Goal: Transaction & Acquisition: Purchase product/service

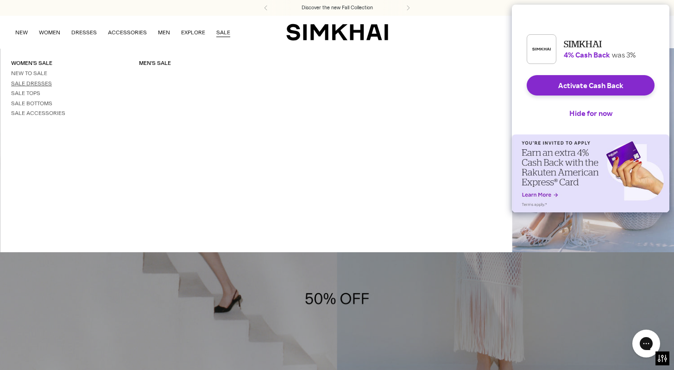
click at [29, 81] on link "Sale Dresses" at bounding box center [31, 83] width 41 height 6
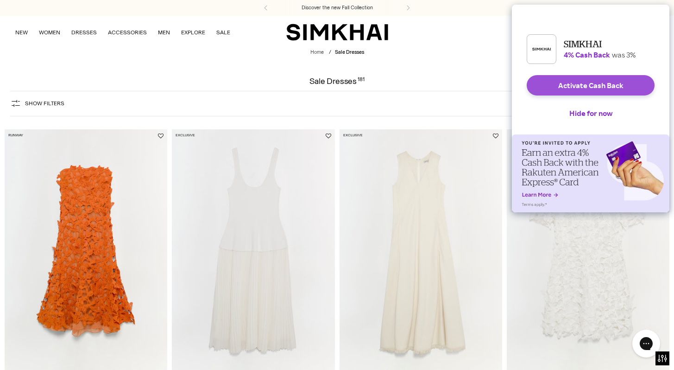
click at [630, 93] on button "Activate Cash Back" at bounding box center [591, 85] width 128 height 20
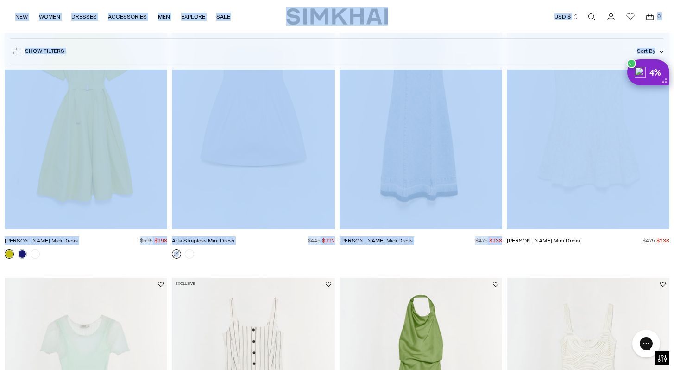
scroll to position [737, 0]
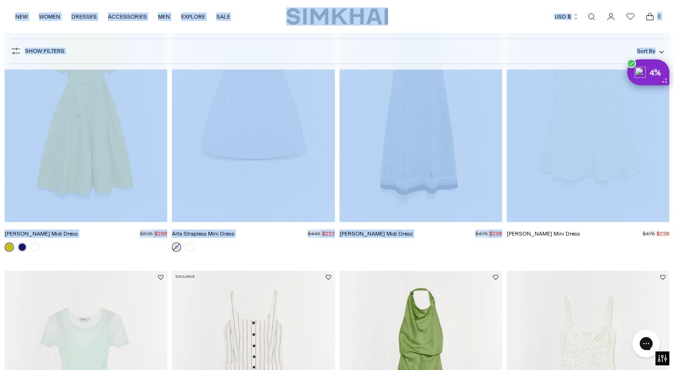
drag, startPoint x: 681, startPoint y: 7, endPoint x: 680, endPoint y: 105, distance: 97.7
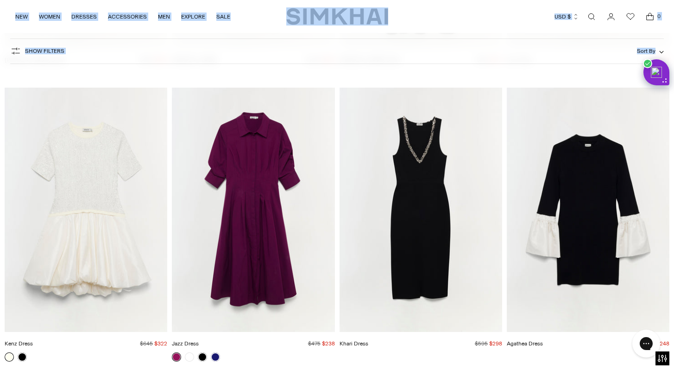
scroll to position [4724, 0]
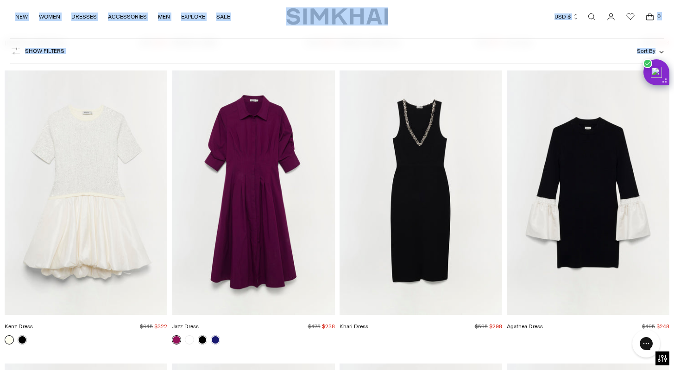
click at [0, 0] on img "Jazz Dress" at bounding box center [0, 0] width 0 height 0
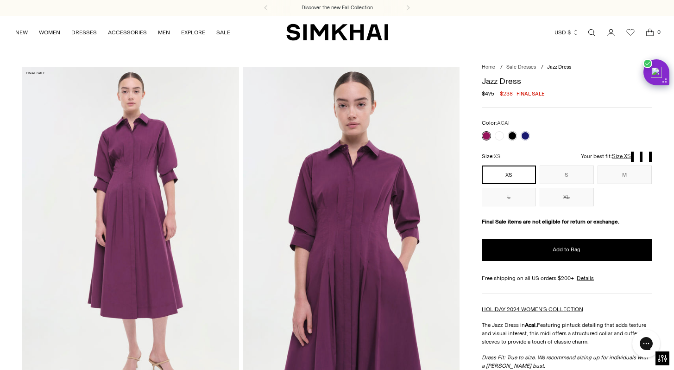
click at [501, 131] on div at bounding box center [506, 135] width 52 height 13
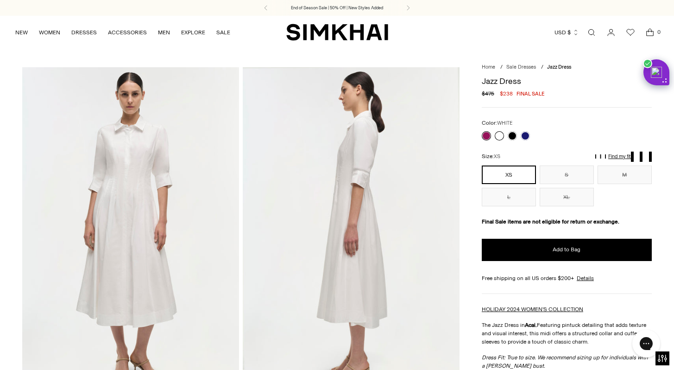
click at [499, 137] on link at bounding box center [499, 135] width 9 height 9
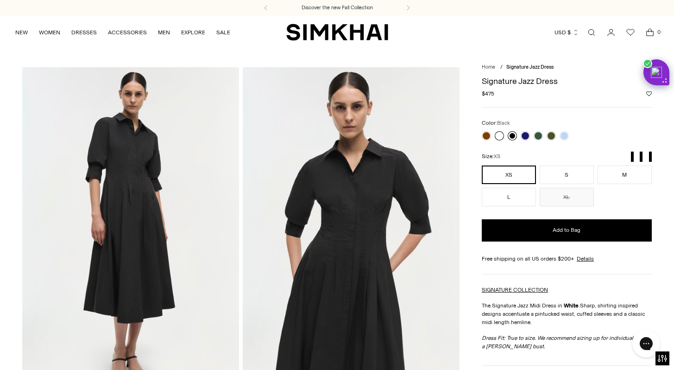
click at [513, 137] on link at bounding box center [512, 135] width 9 height 9
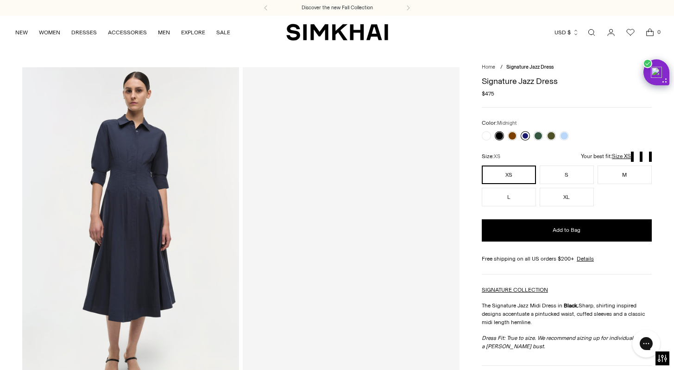
click at [524, 138] on link at bounding box center [525, 135] width 9 height 9
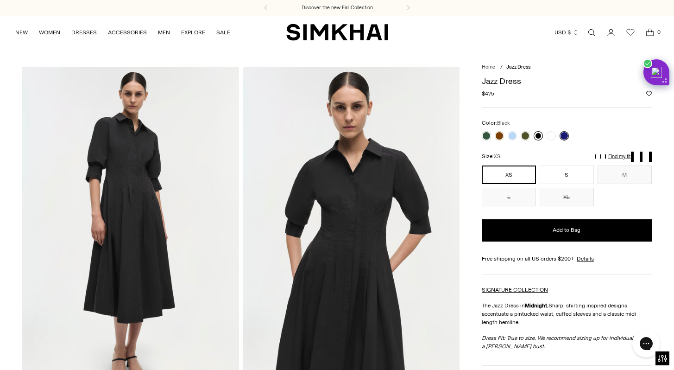
click at [539, 140] on link at bounding box center [538, 135] width 9 height 9
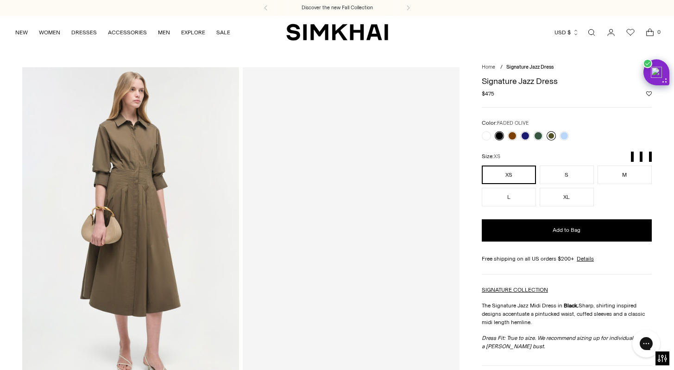
click at [551, 138] on link at bounding box center [551, 135] width 9 height 9
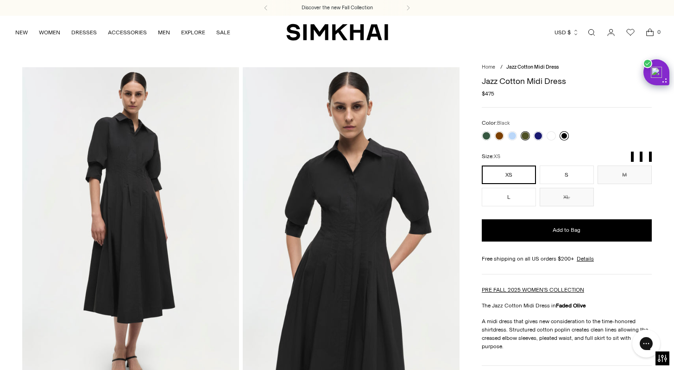
click at [564, 135] on link at bounding box center [564, 135] width 9 height 9
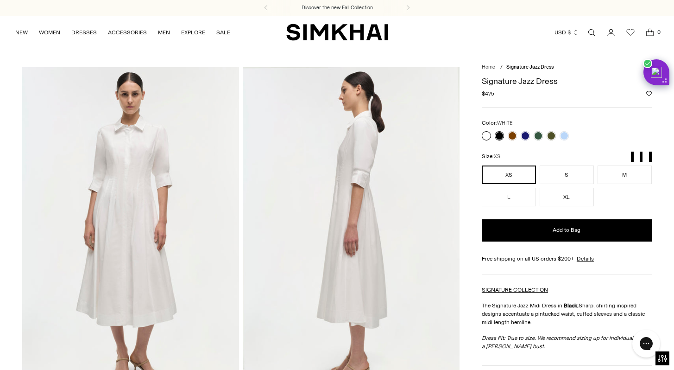
click at [485, 137] on link at bounding box center [486, 135] width 9 height 9
click at [592, 28] on link "Open search modal" at bounding box center [591, 32] width 19 height 19
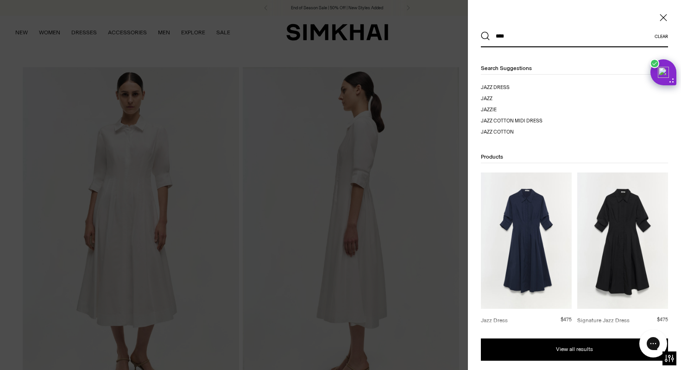
type input "****"
click at [481, 32] on button "Search" at bounding box center [485, 36] width 9 height 9
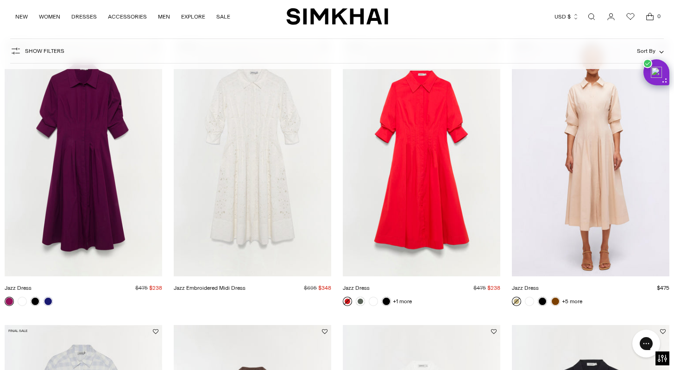
scroll to position [711, 0]
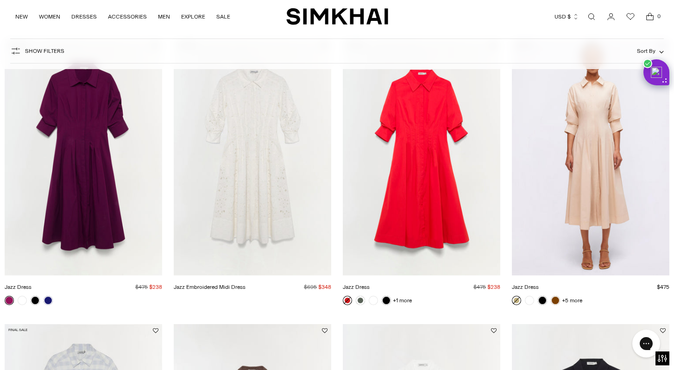
click at [0, 0] on img "Jazz Dress" at bounding box center [0, 0] width 0 height 0
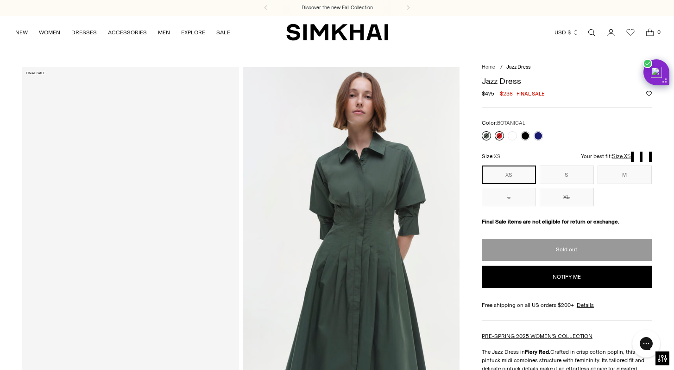
click at [485, 137] on link at bounding box center [486, 135] width 9 height 9
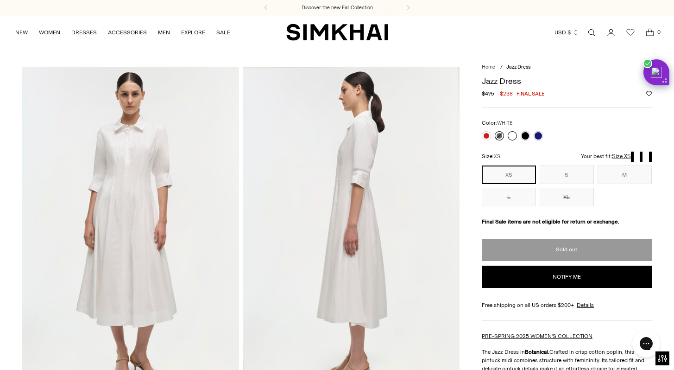
click at [513, 137] on link at bounding box center [512, 135] width 9 height 9
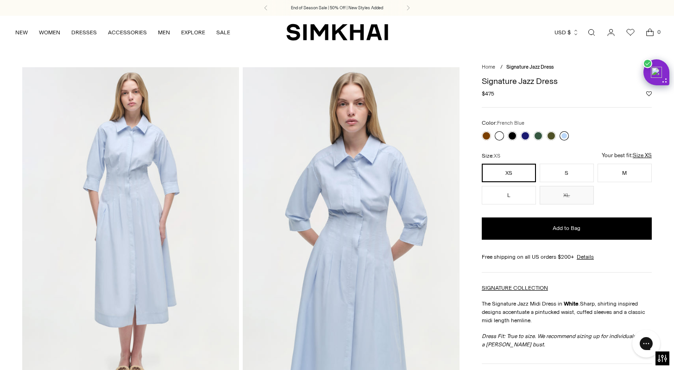
click at [567, 138] on link at bounding box center [564, 135] width 9 height 9
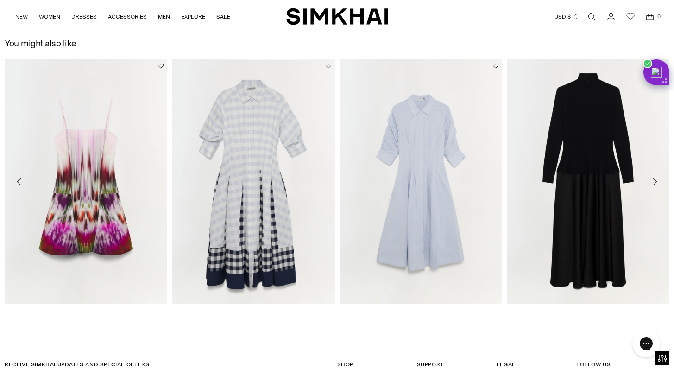
scroll to position [1362, 0]
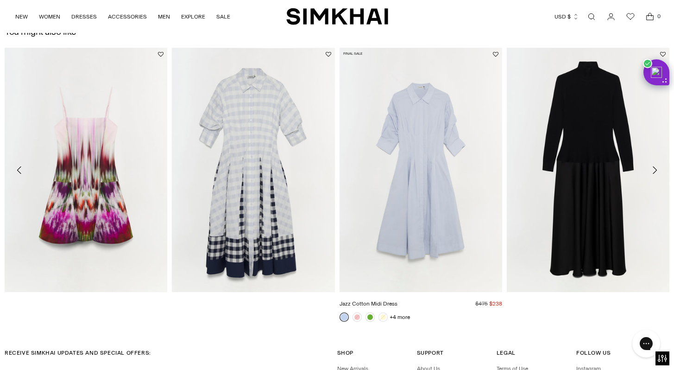
click at [0, 0] on img "Jazz Cotton Midi Dress" at bounding box center [0, 0] width 0 height 0
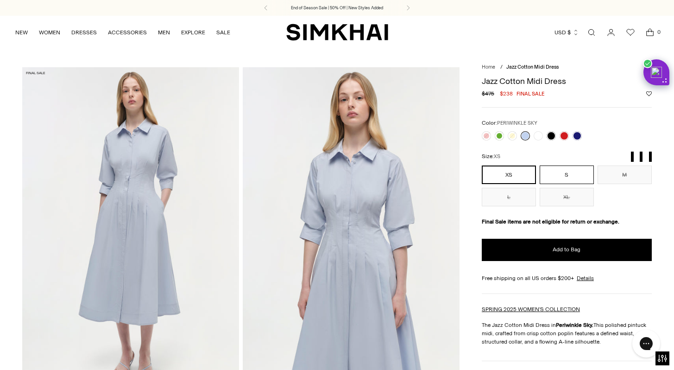
click at [550, 179] on button "S" at bounding box center [567, 174] width 54 height 19
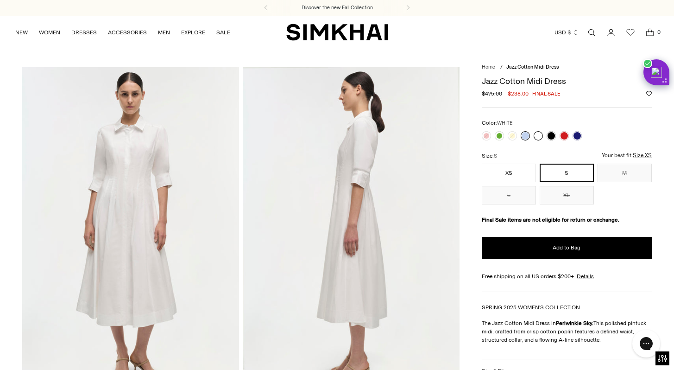
click at [541, 136] on link at bounding box center [538, 135] width 9 height 9
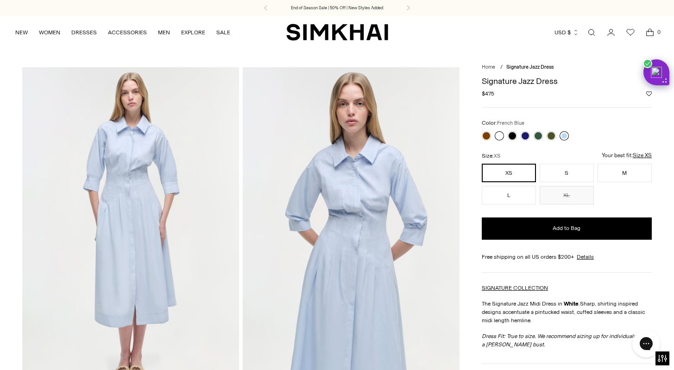
click at [564, 138] on link at bounding box center [564, 135] width 9 height 9
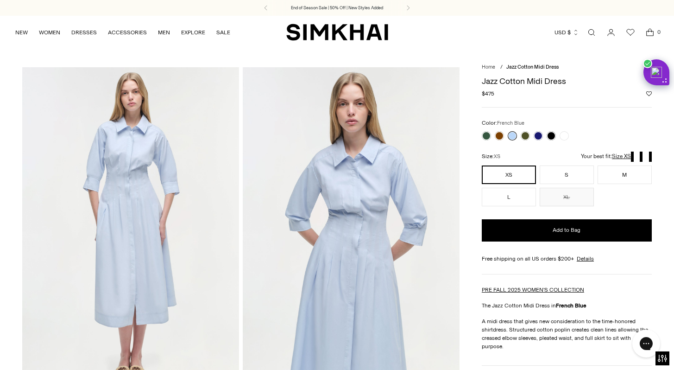
click at [650, 32] on icon "Open cart modal" at bounding box center [649, 32] width 13 height 9
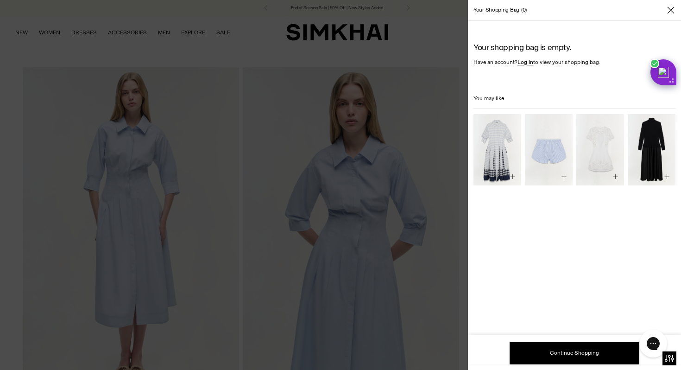
click at [121, 206] on div at bounding box center [340, 185] width 681 height 370
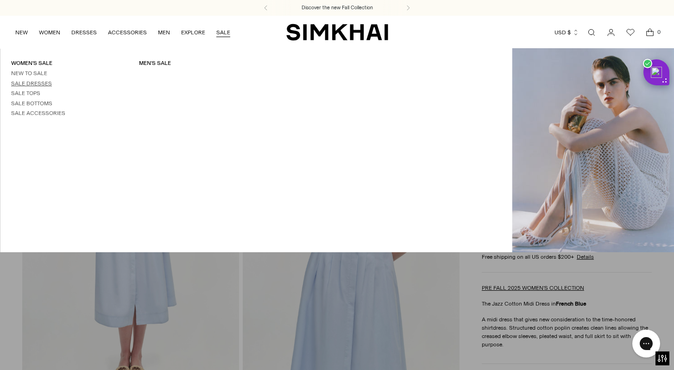
click at [41, 81] on link "Sale Dresses" at bounding box center [31, 83] width 41 height 6
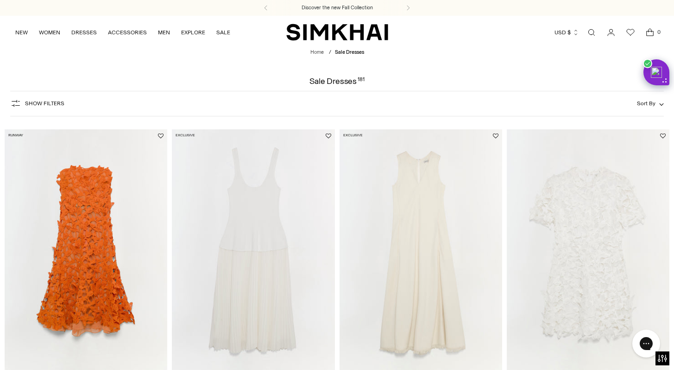
click at [648, 105] on span "Sort By" at bounding box center [646, 103] width 19 height 6
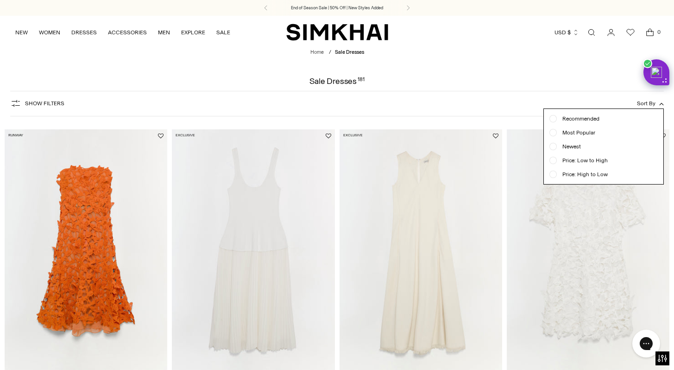
click at [553, 131] on div at bounding box center [552, 132] width 7 height 7
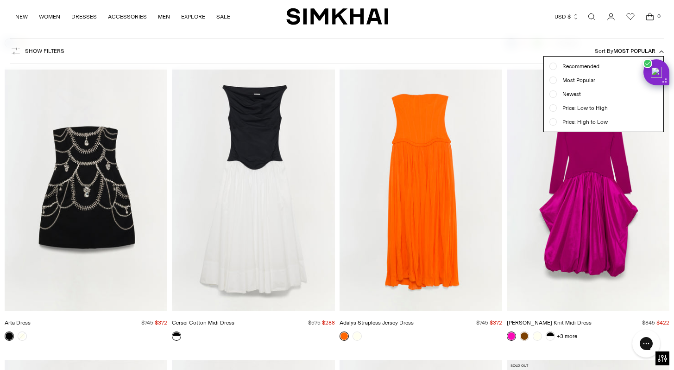
scroll to position [338, 0]
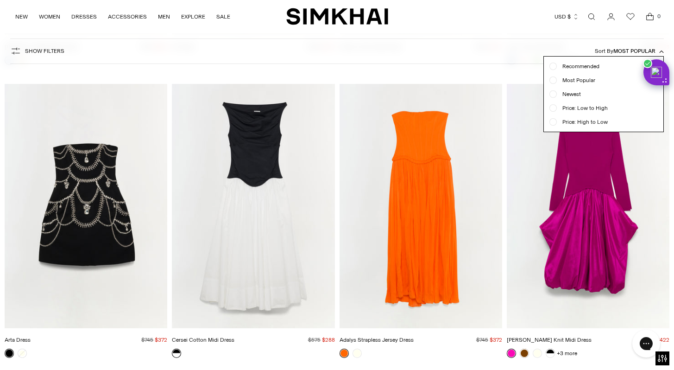
click at [586, 236] on div at bounding box center [337, 185] width 674 height 370
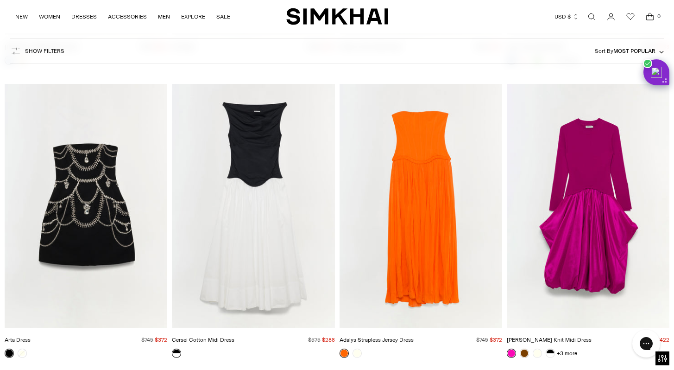
click at [0, 0] on img "Kenlie Taffeta Knit Midi Dress" at bounding box center [0, 0] width 0 height 0
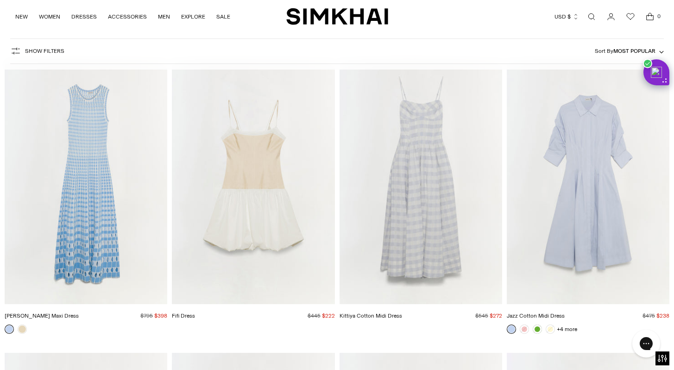
scroll to position [63, 0]
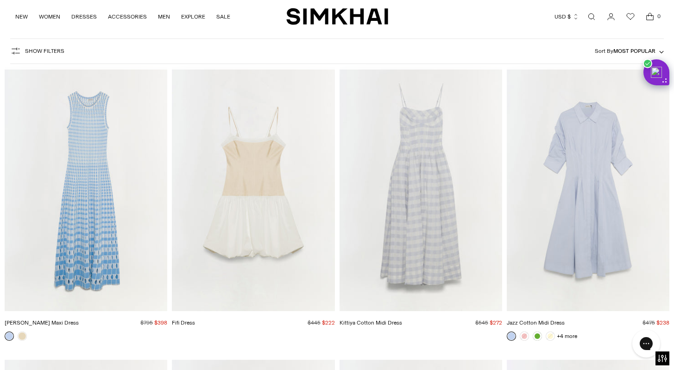
click at [0, 0] on img "Jazz Cotton Midi Dress" at bounding box center [0, 0] width 0 height 0
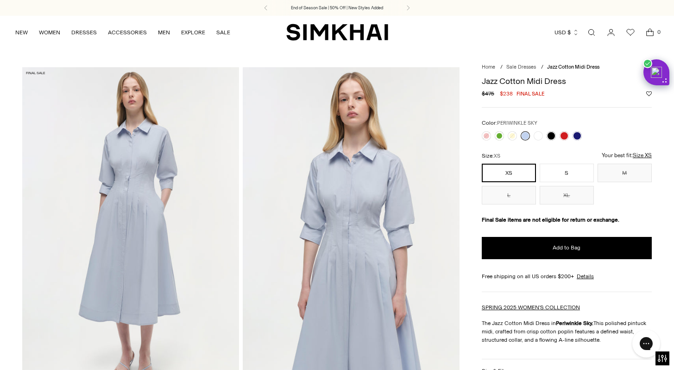
click at [354, 279] on img at bounding box center [351, 229] width 217 height 325
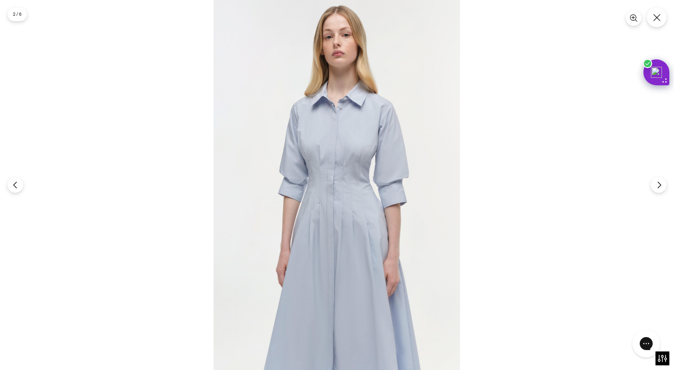
click at [354, 279] on img at bounding box center [337, 185] width 246 height 370
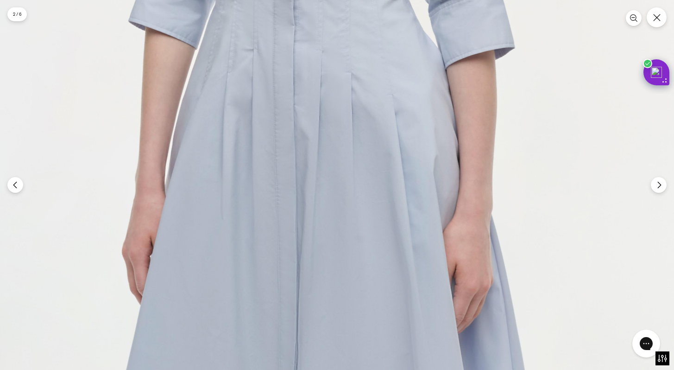
scroll to position [934, 0]
click at [629, 15] on button "Zoom" at bounding box center [633, 17] width 17 height 17
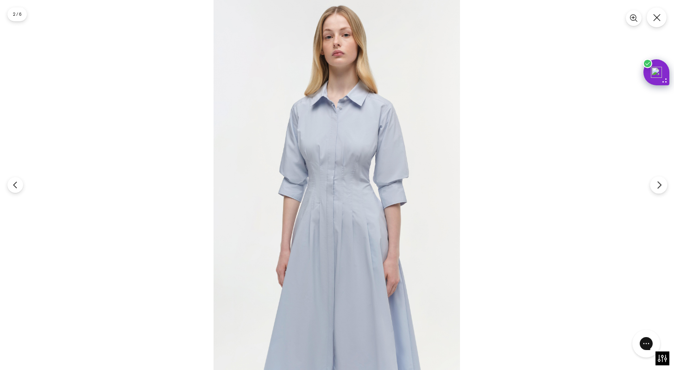
click at [656, 184] on icon "Next" at bounding box center [659, 185] width 8 height 8
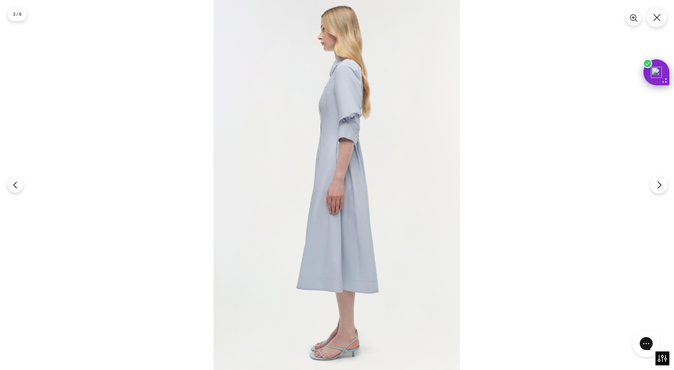
click at [656, 184] on icon "Next" at bounding box center [659, 185] width 8 height 8
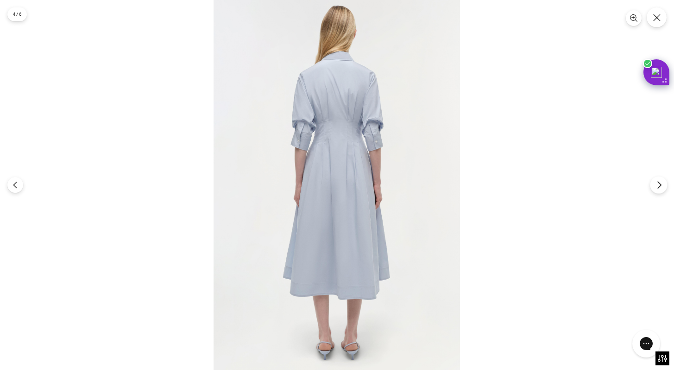
click at [656, 184] on icon "Next" at bounding box center [659, 185] width 8 height 8
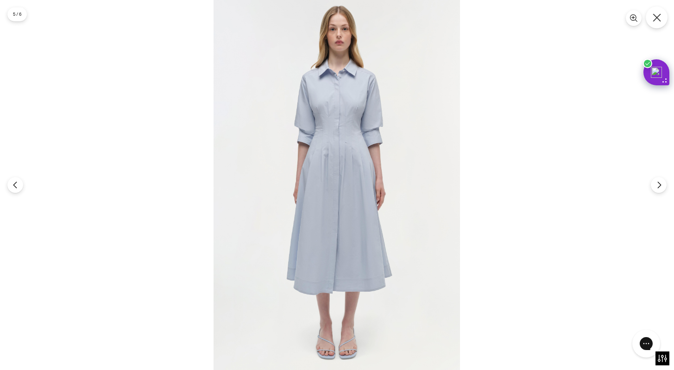
click at [655, 16] on icon "Close" at bounding box center [657, 17] width 8 height 8
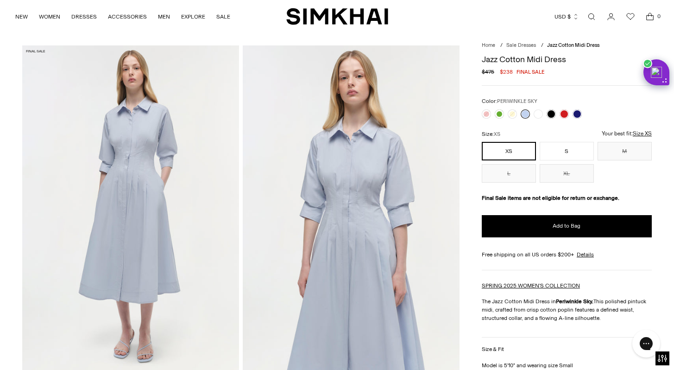
scroll to position [0, 0]
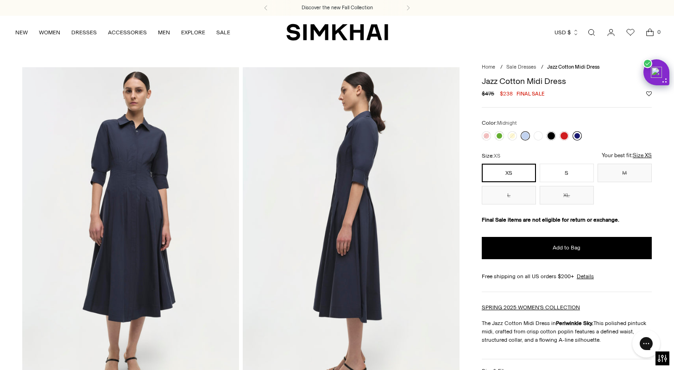
click at [579, 136] on link at bounding box center [577, 135] width 9 height 9
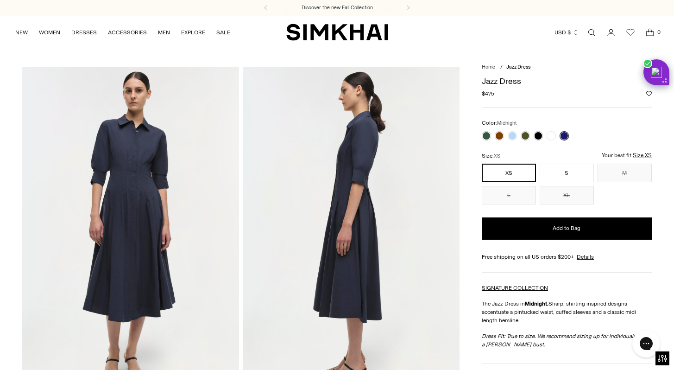
click at [326, 6] on h3 "Discover the new Fall Collection" at bounding box center [337, 7] width 71 height 7
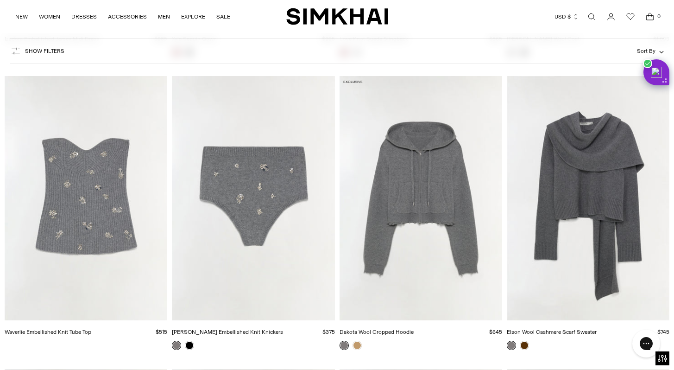
scroll to position [3584, 0]
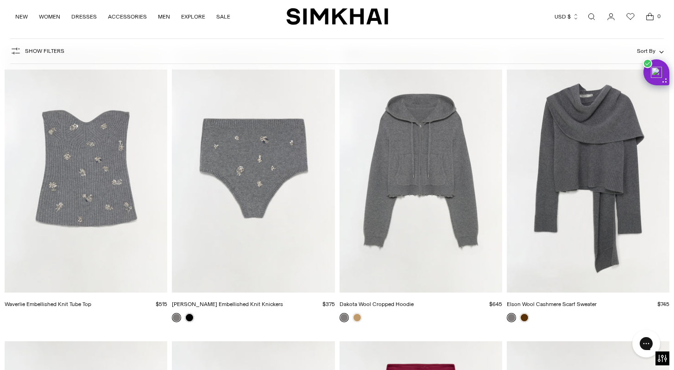
click at [0, 0] on img "Elson Wool Cashmere Scarf Sweater" at bounding box center [0, 0] width 0 height 0
